Goal: Transaction & Acquisition: Purchase product/service

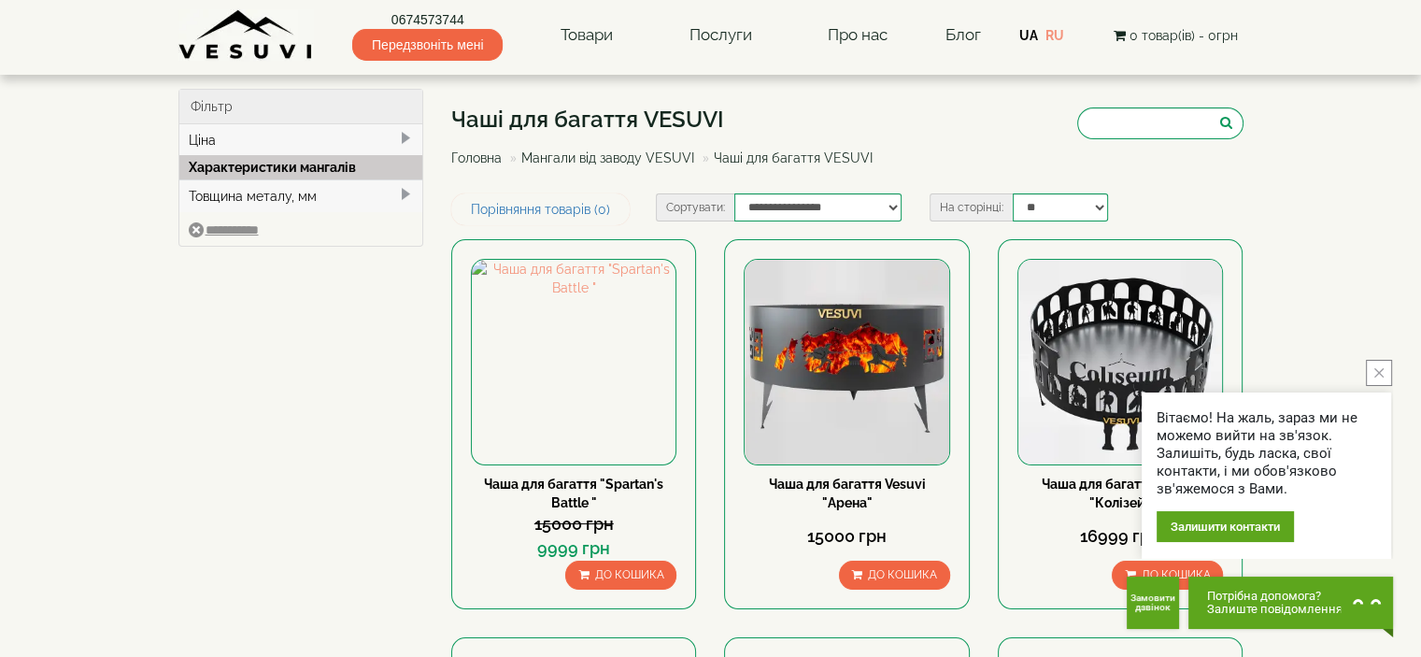
click at [320, 192] on div "Товщина металу, мм" at bounding box center [301, 195] width 244 height 33
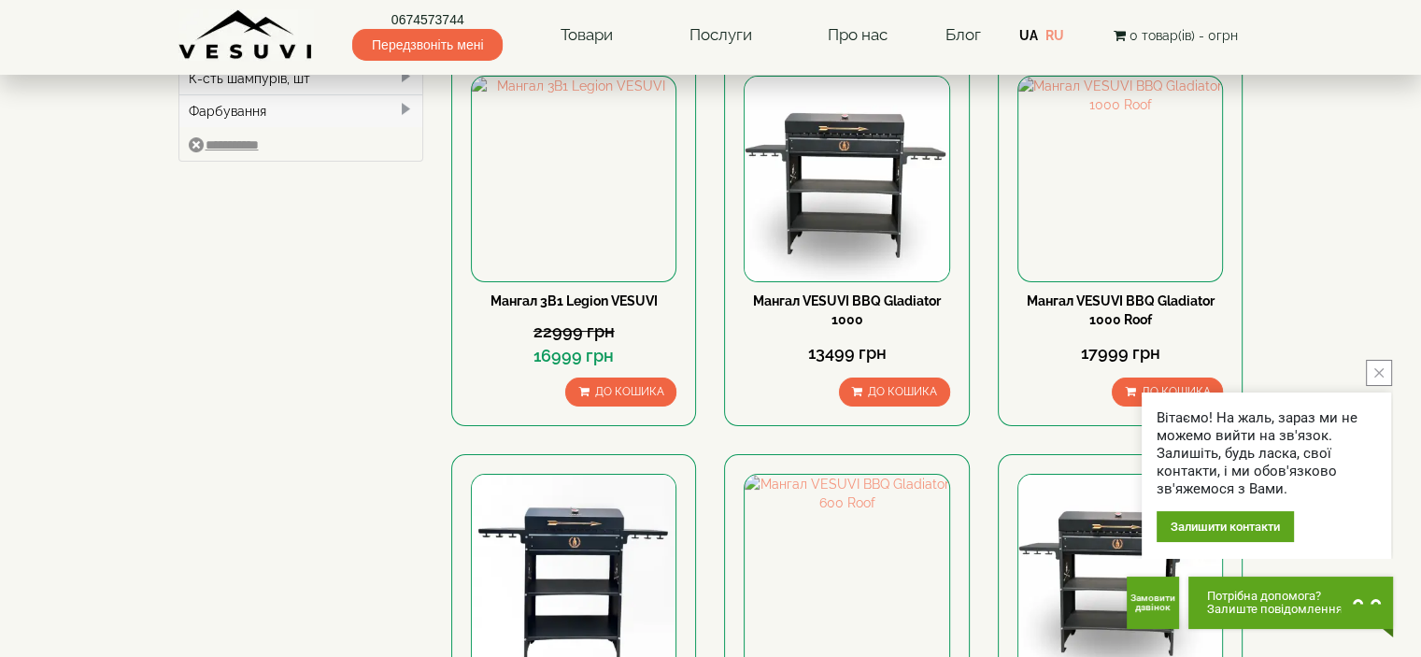
scroll to position [311, 0]
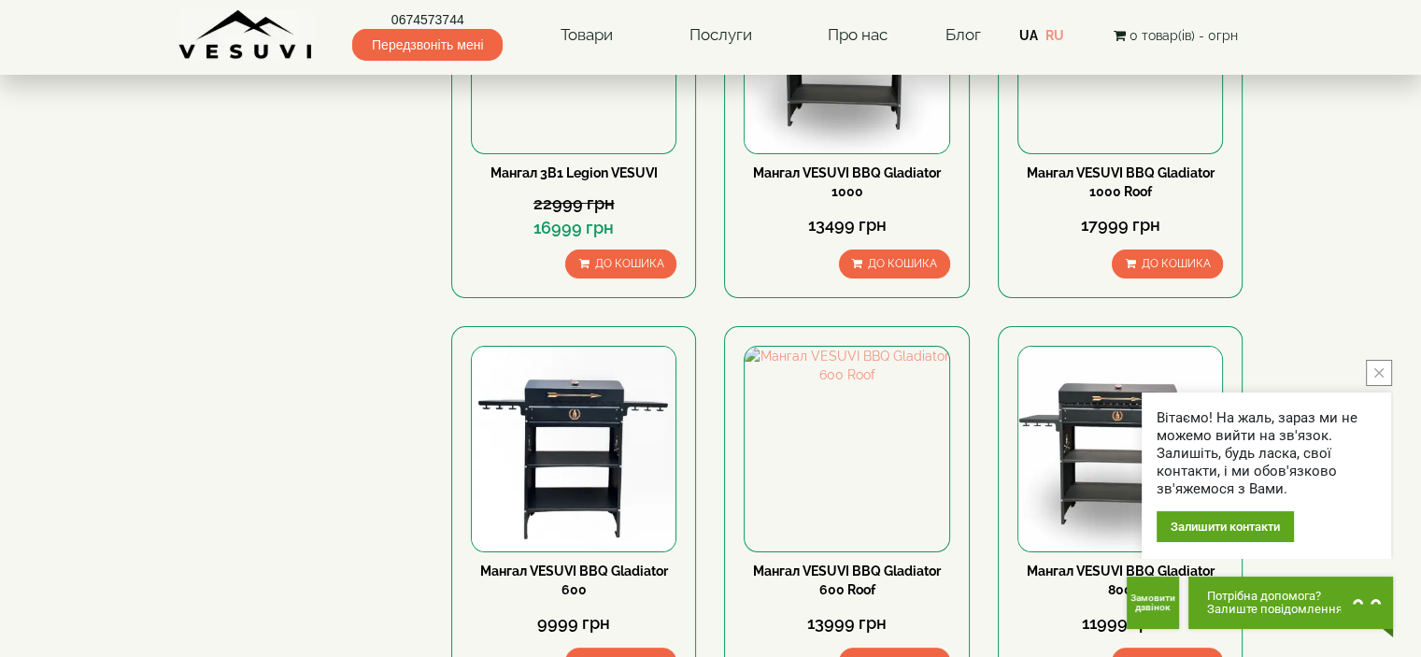
click at [1379, 371] on icon "close button" at bounding box center [1378, 372] width 9 height 9
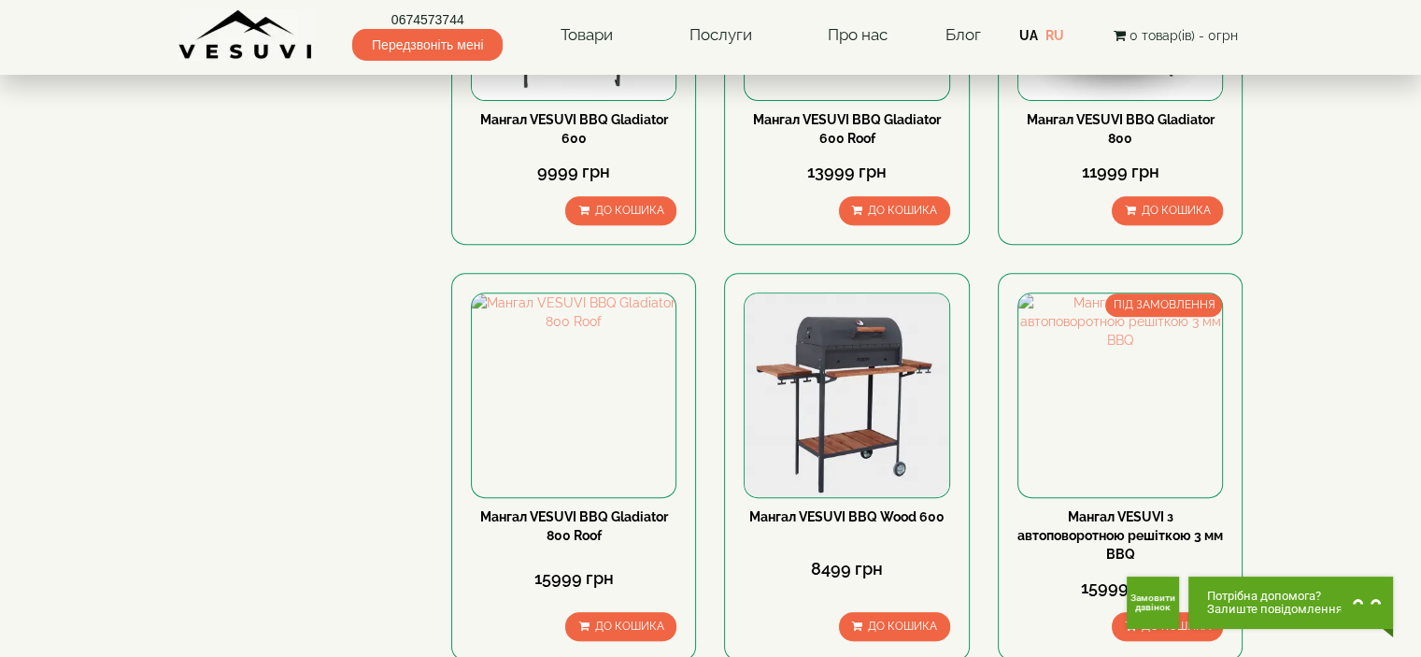
scroll to position [778, 0]
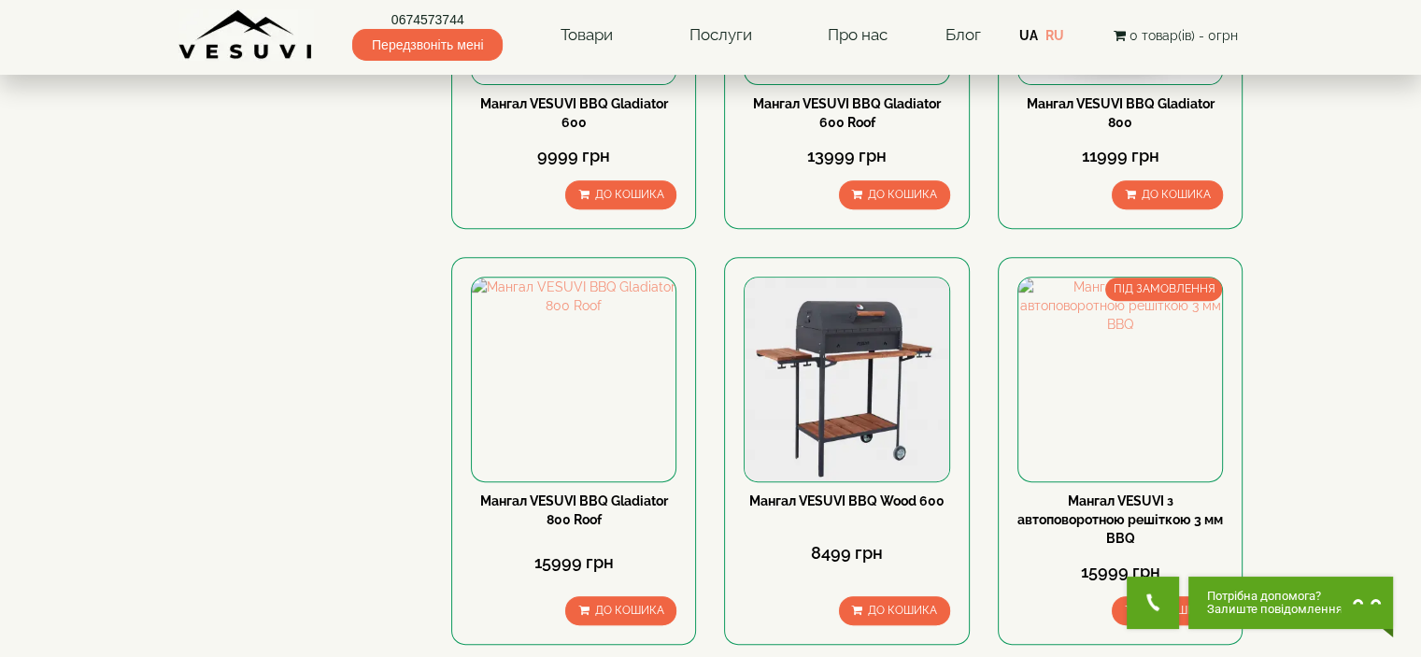
drag, startPoint x: 1375, startPoint y: 365, endPoint x: 1352, endPoint y: 405, distance: 46.5
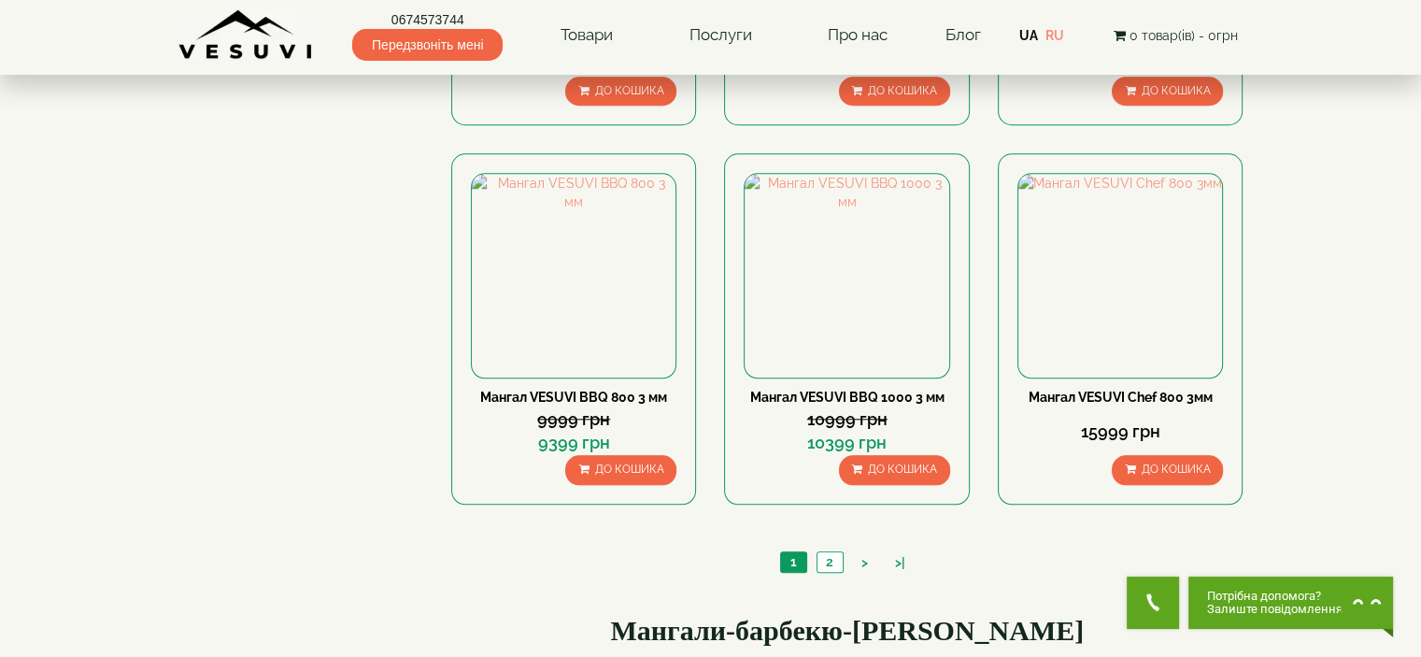
scroll to position [1712, 0]
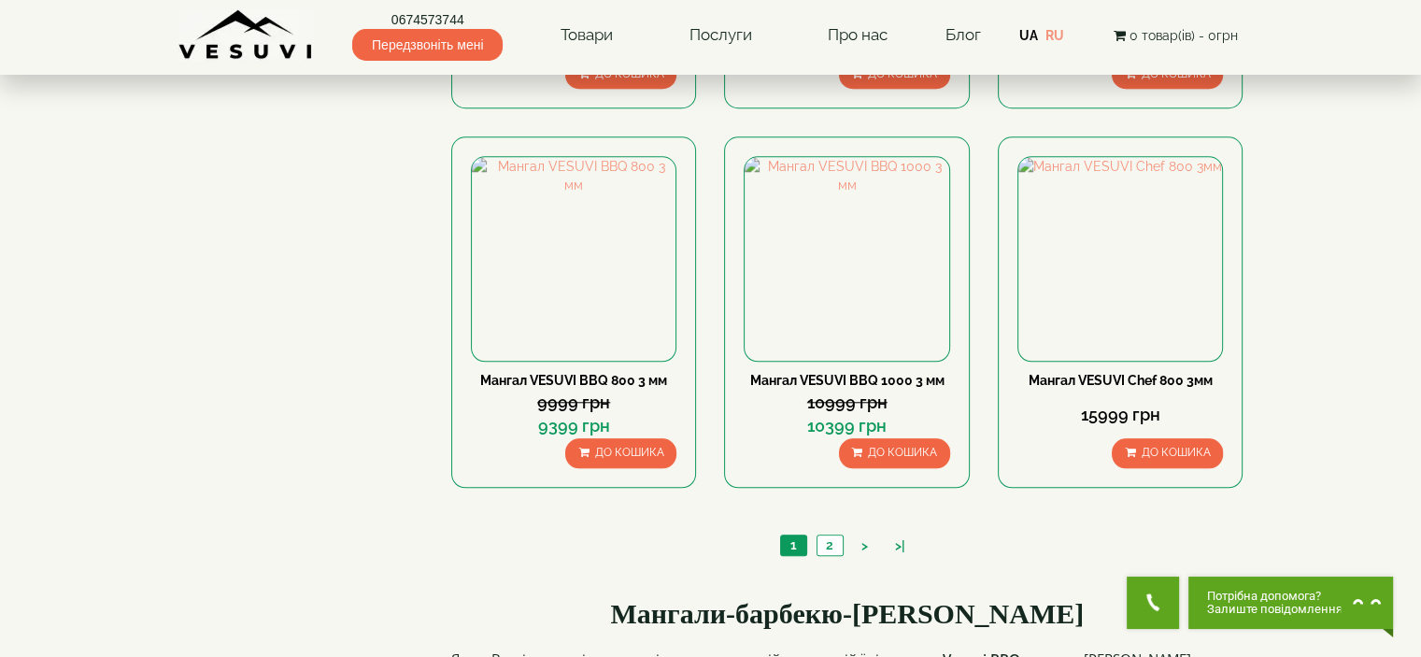
drag, startPoint x: 1345, startPoint y: 387, endPoint x: 1314, endPoint y: 418, distance: 43.6
click at [833, 546] on link "2" at bounding box center [829, 545] width 26 height 20
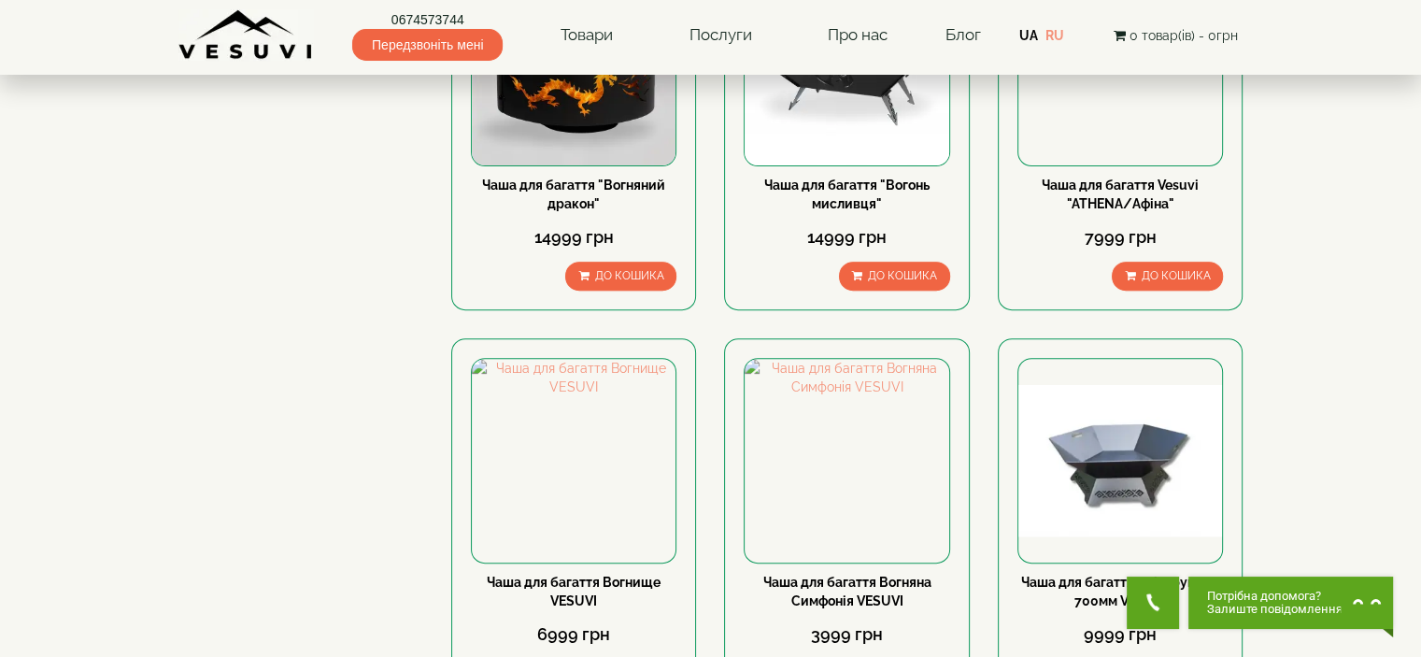
scroll to position [622, 0]
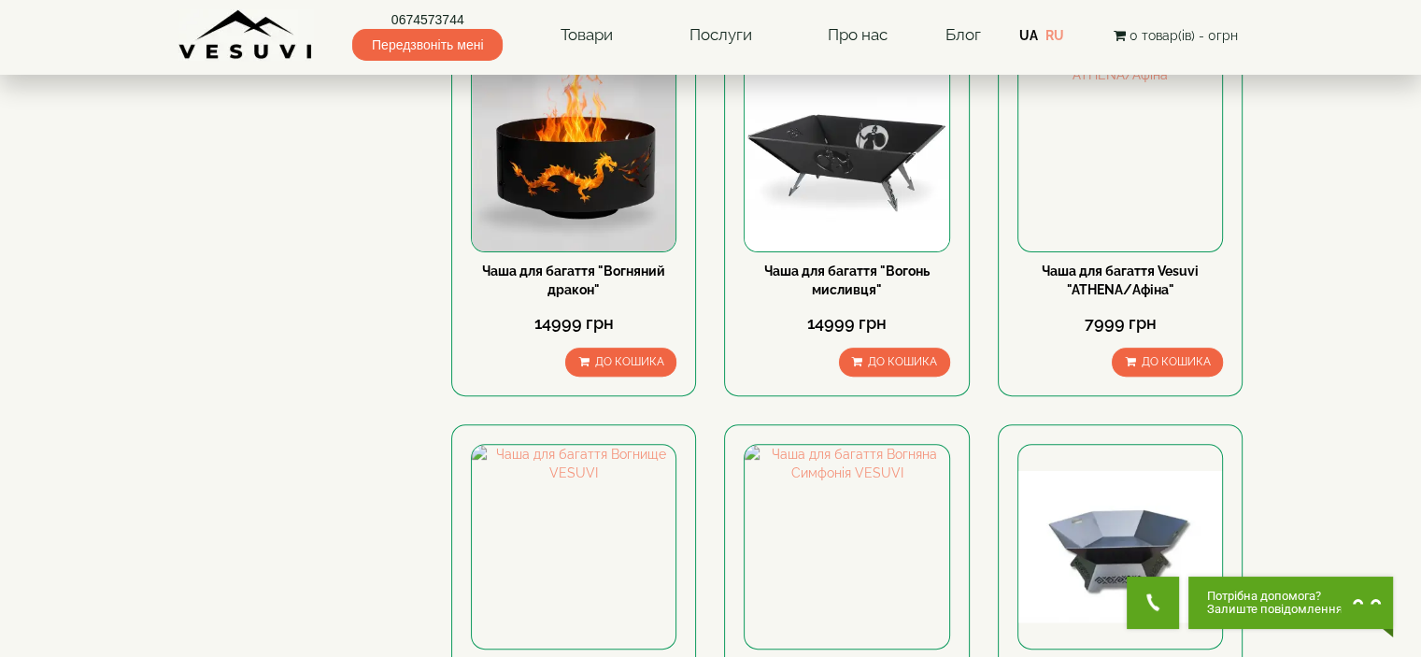
scroll to position [622, 0]
